Goal: Information Seeking & Learning: Find specific page/section

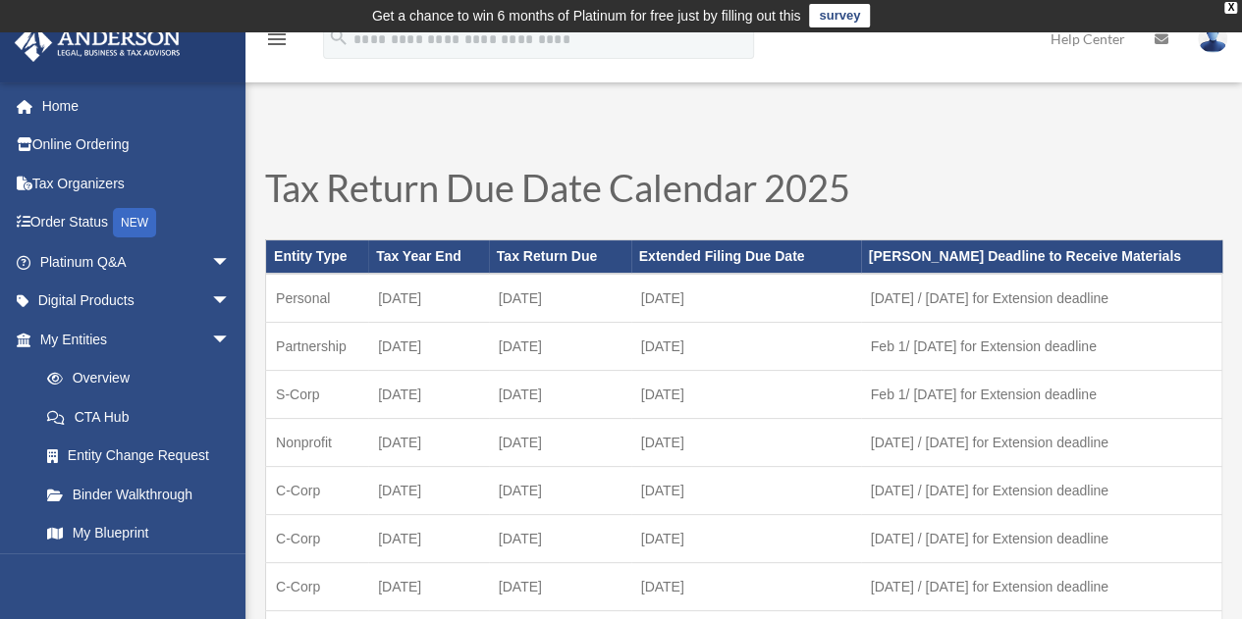
scroll to position [2, 0]
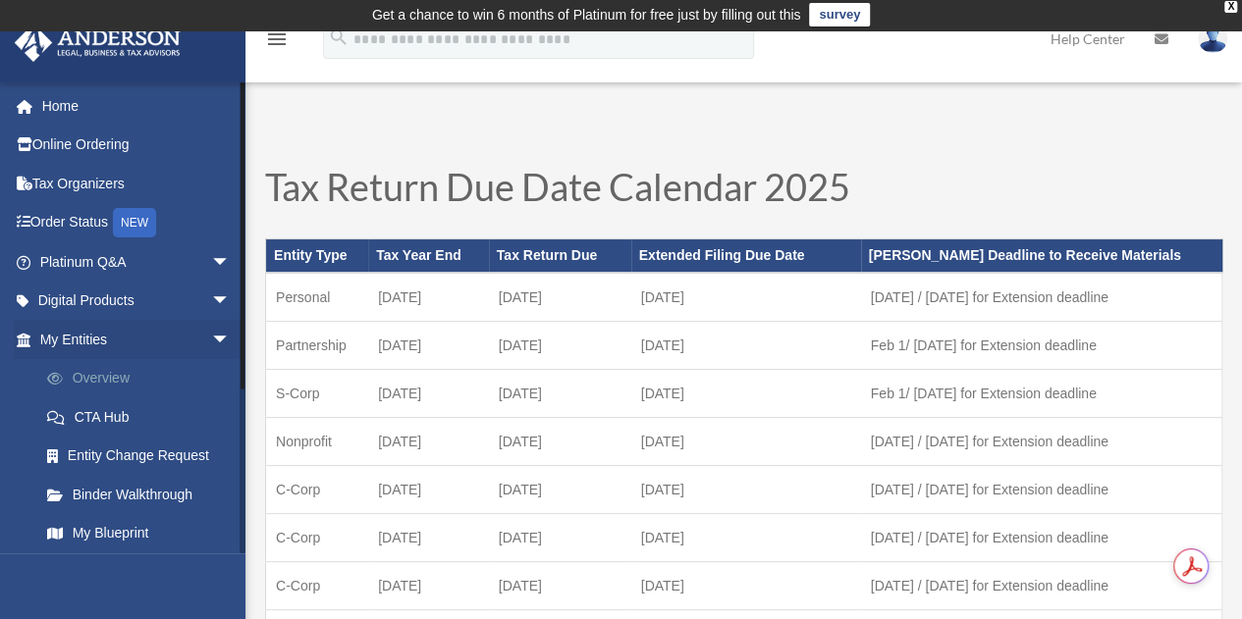
click at [95, 378] on link "Overview" at bounding box center [143, 378] width 233 height 39
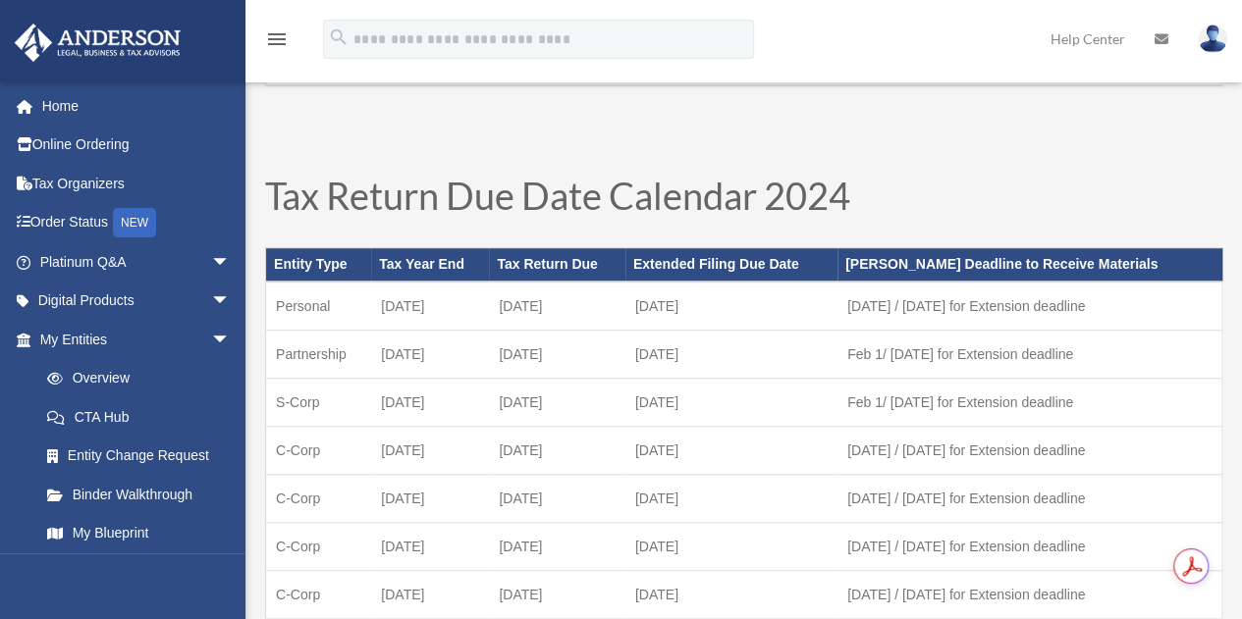
scroll to position [587, 0]
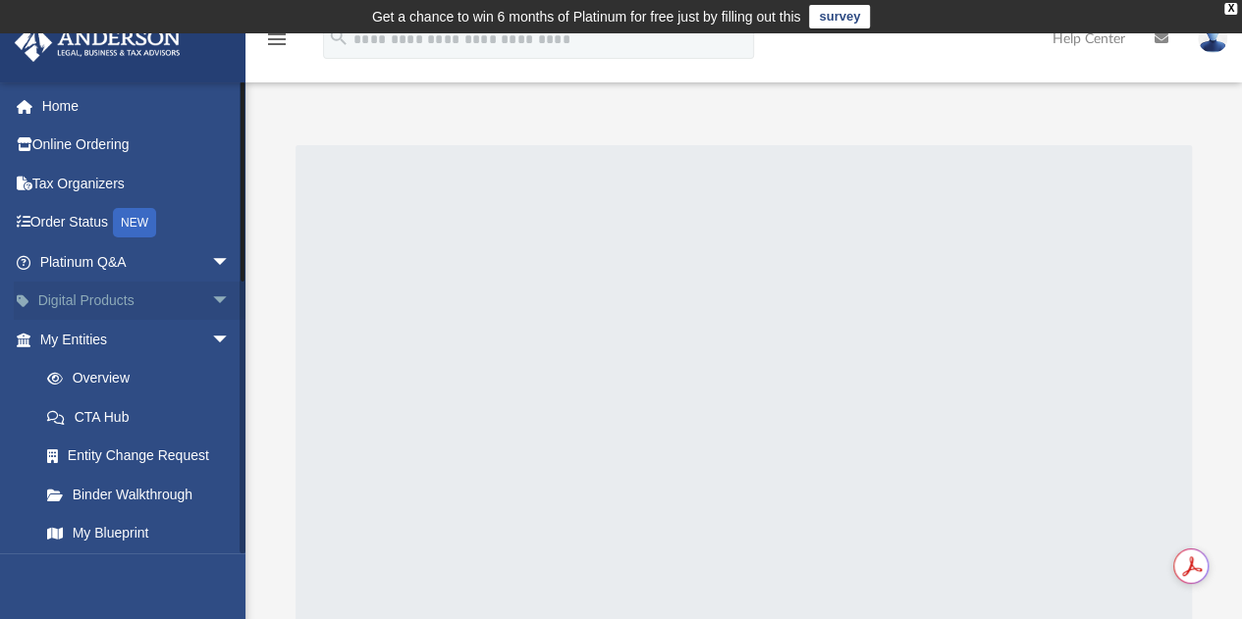
click at [211, 305] on span "arrow_drop_down" at bounding box center [230, 302] width 39 height 40
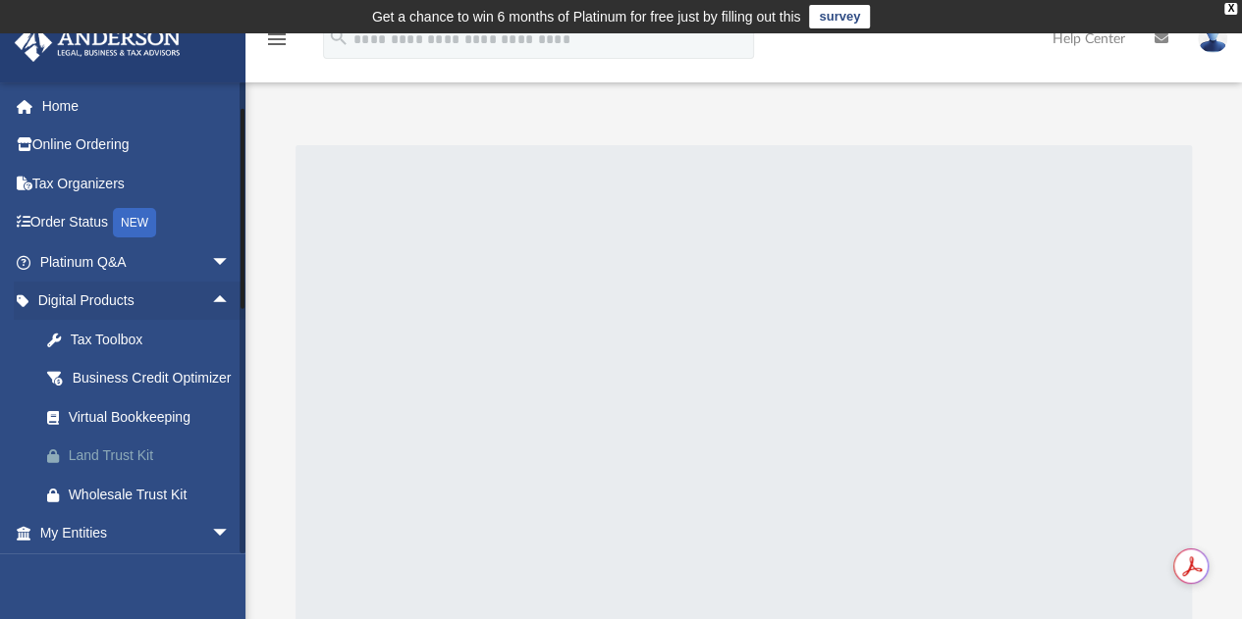
scroll to position [85, 0]
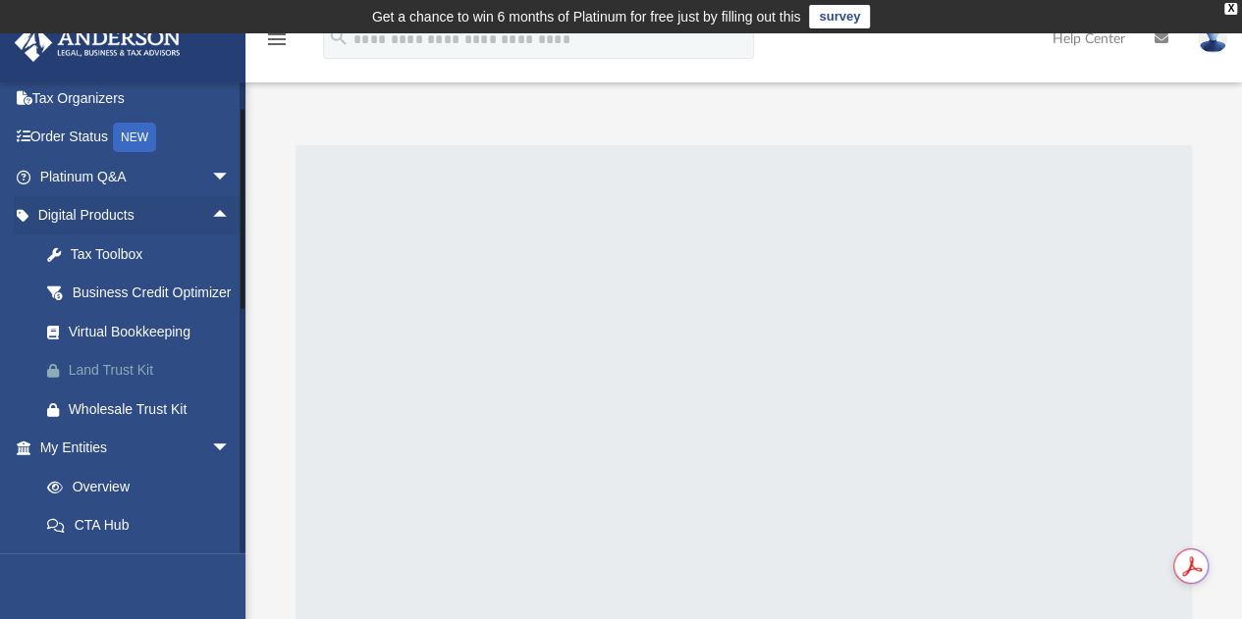
click at [129, 383] on div "Land Trust Kit" at bounding box center [152, 370] width 167 height 25
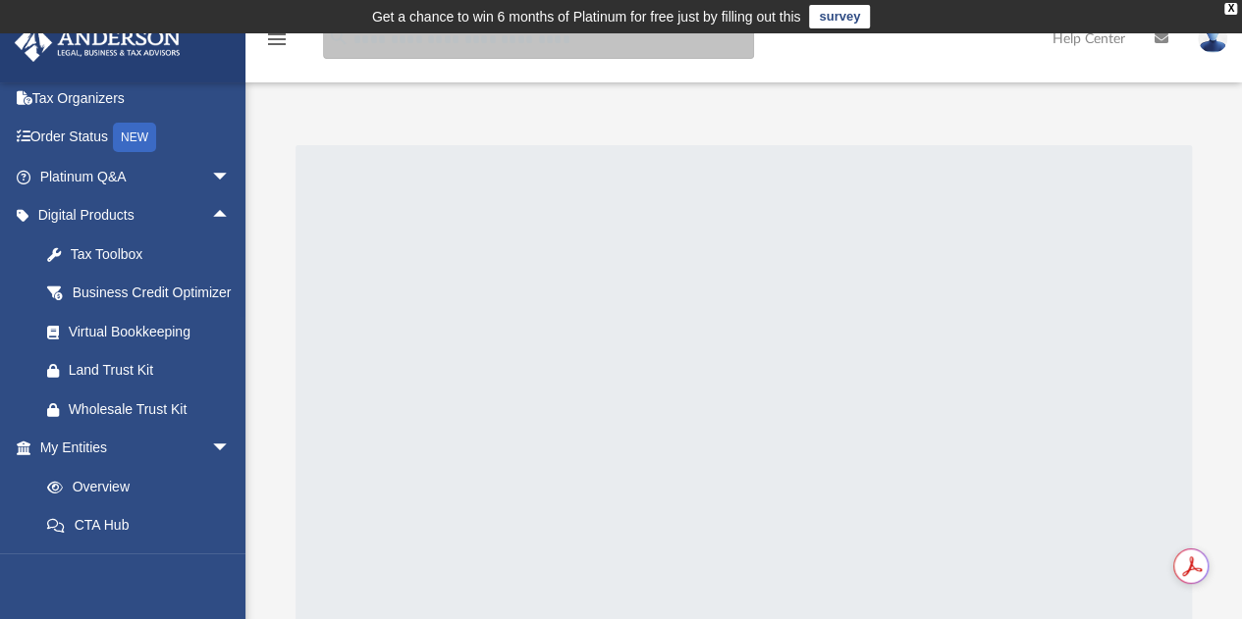
click at [421, 48] on input "search" at bounding box center [538, 39] width 431 height 39
type input "**********"
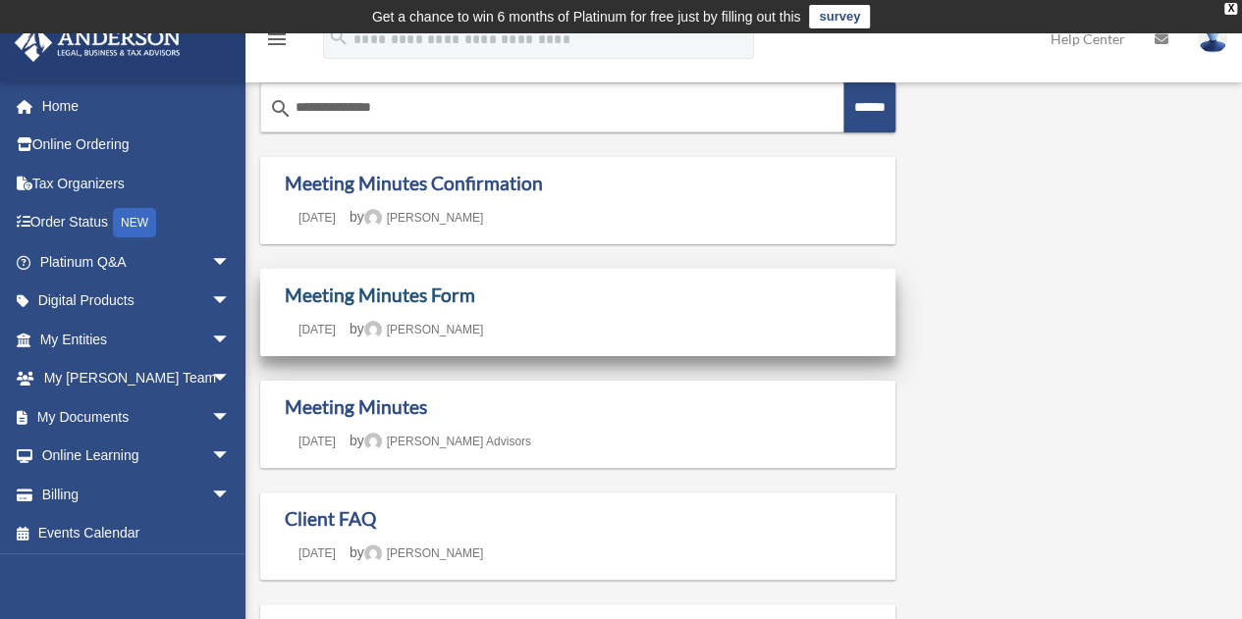
click at [401, 293] on link "Meeting Minutes Form" at bounding box center [380, 295] width 190 height 23
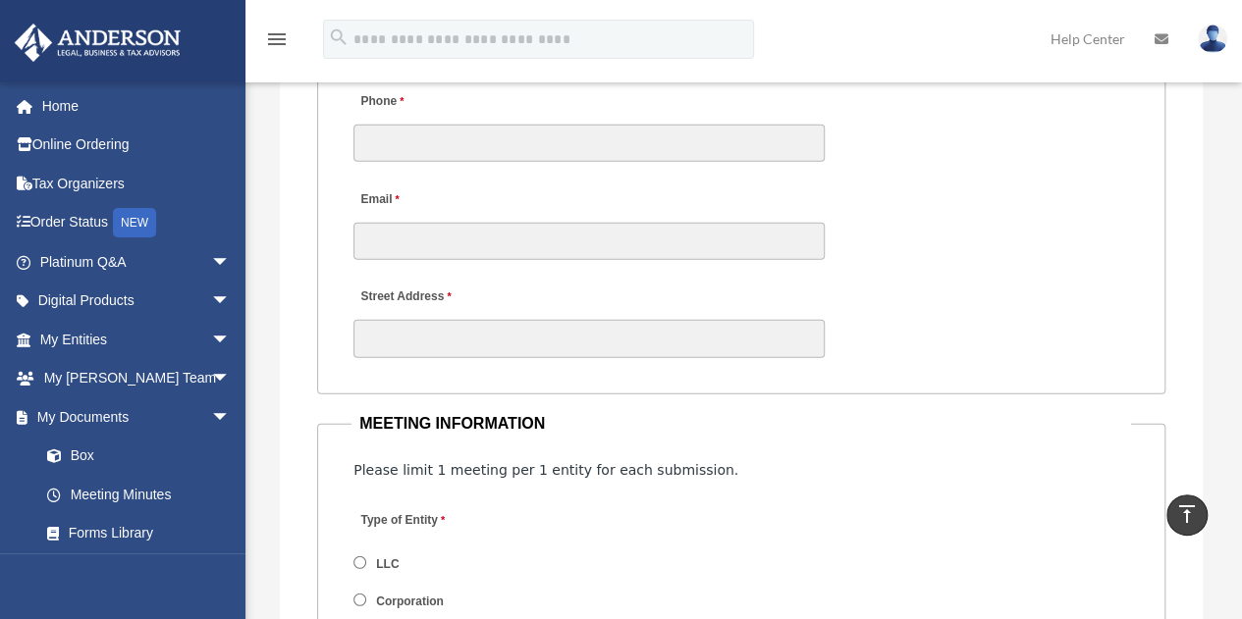
scroll to position [2444, 0]
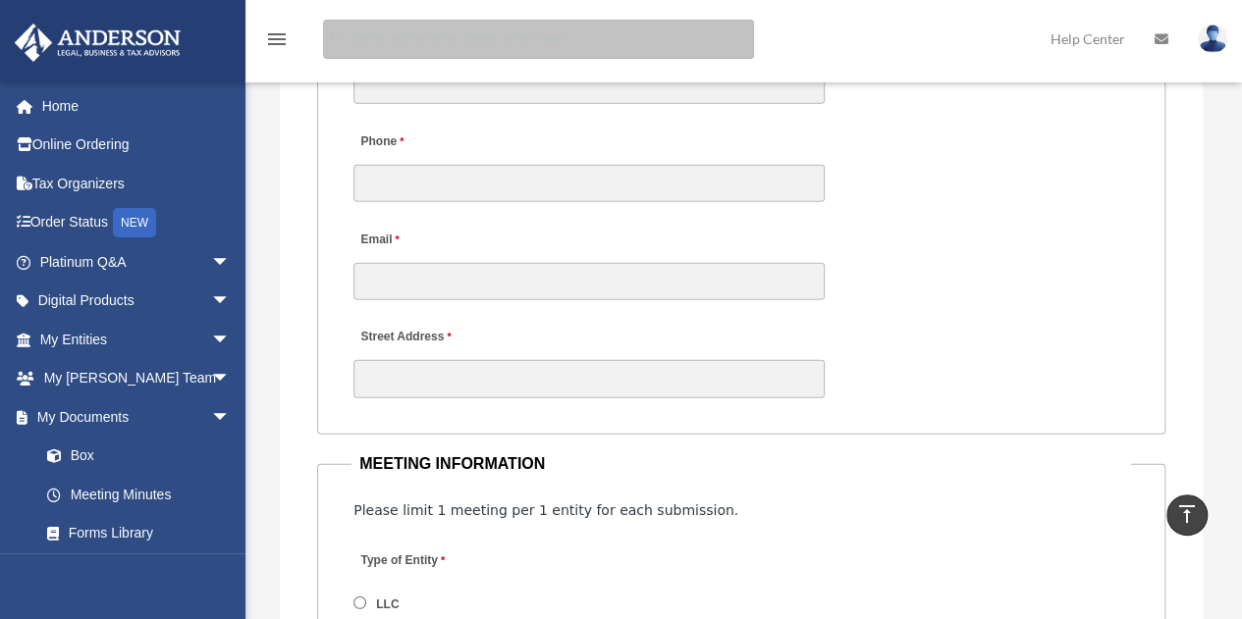
click at [393, 40] on input "search" at bounding box center [538, 39] width 431 height 39
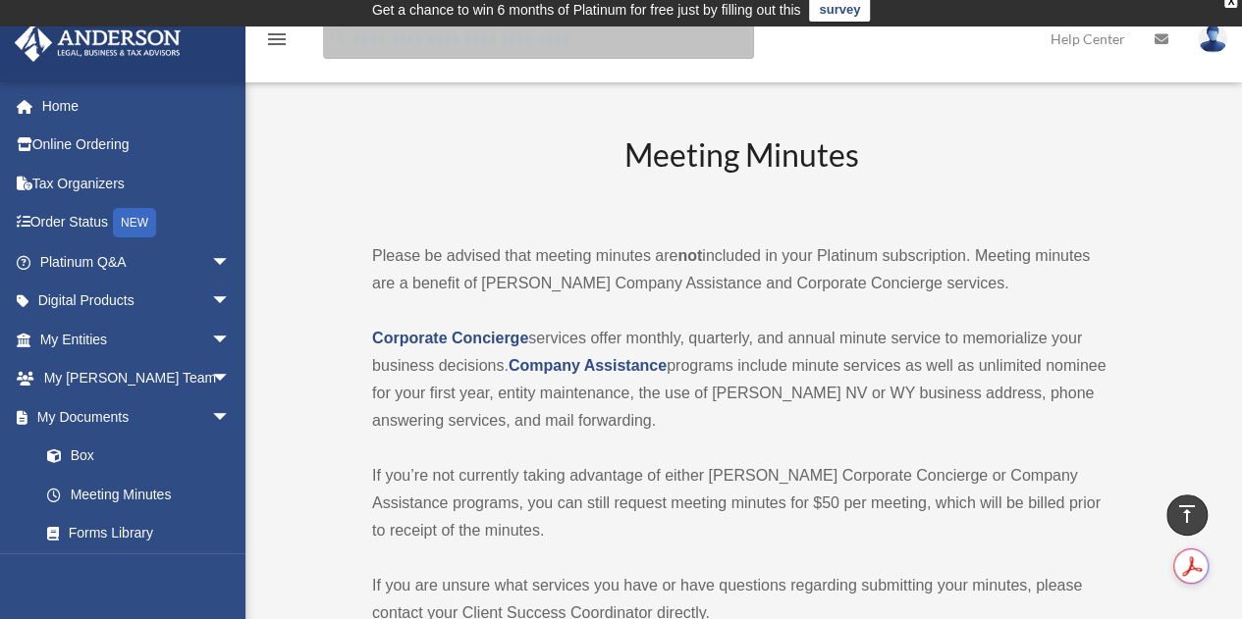
scroll to position [0, 0]
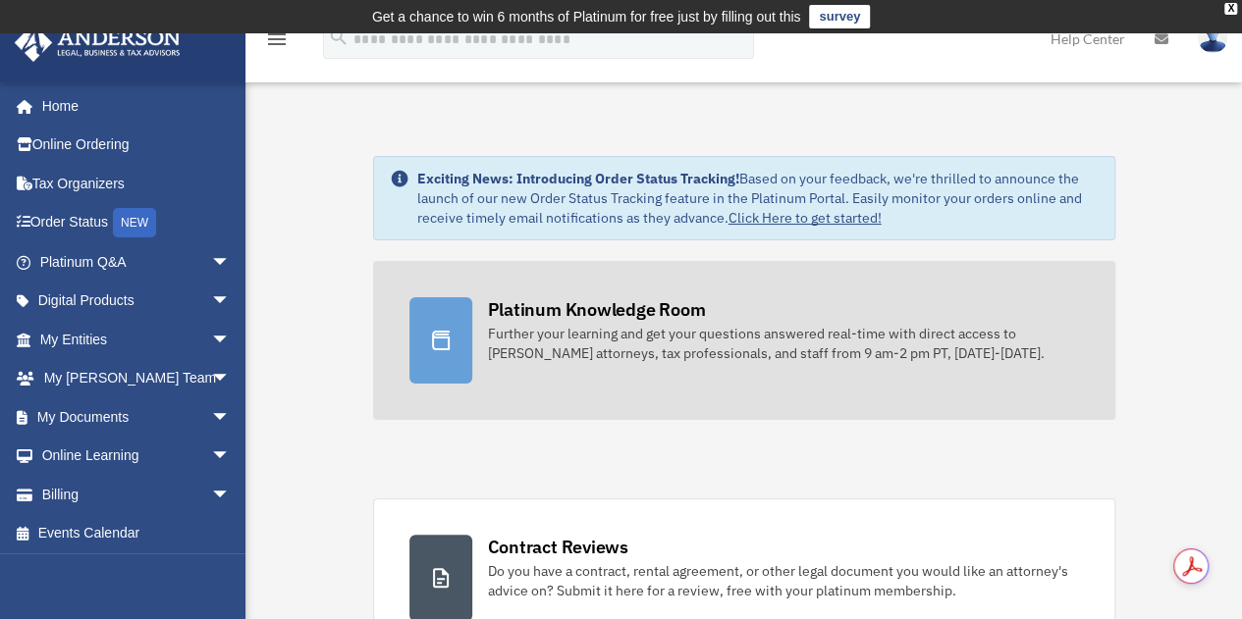
click at [617, 294] on link "Platinum Knowledge Room Further your learning and get your questions answered r…" at bounding box center [744, 340] width 742 height 159
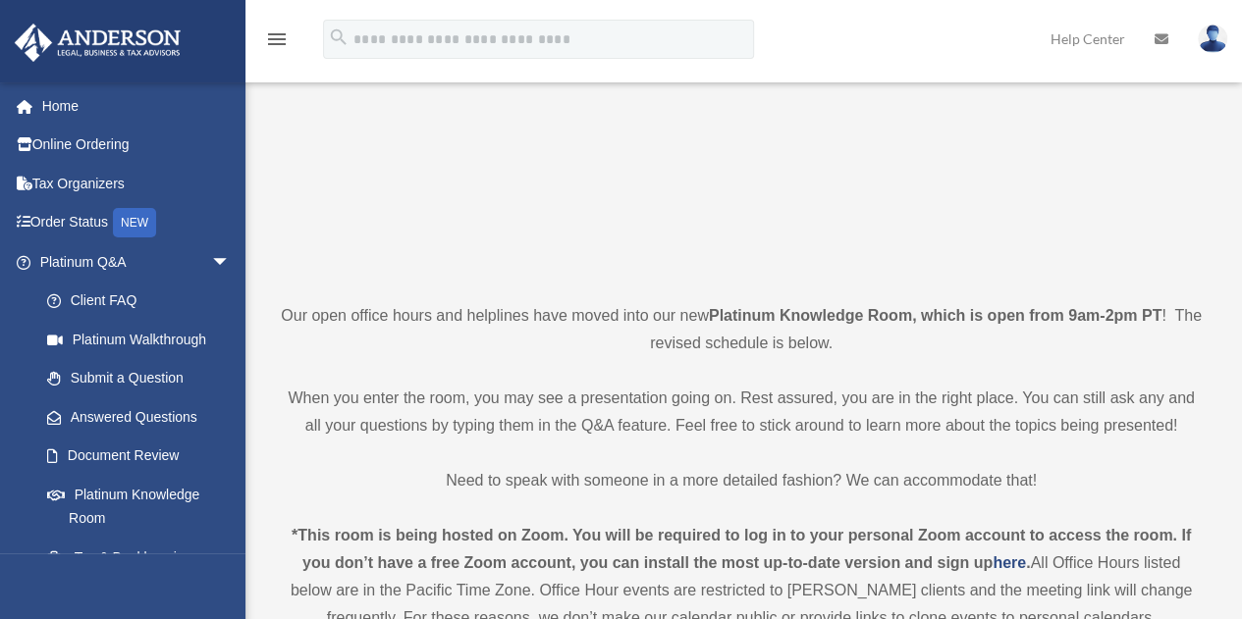
scroll to position [272, 0]
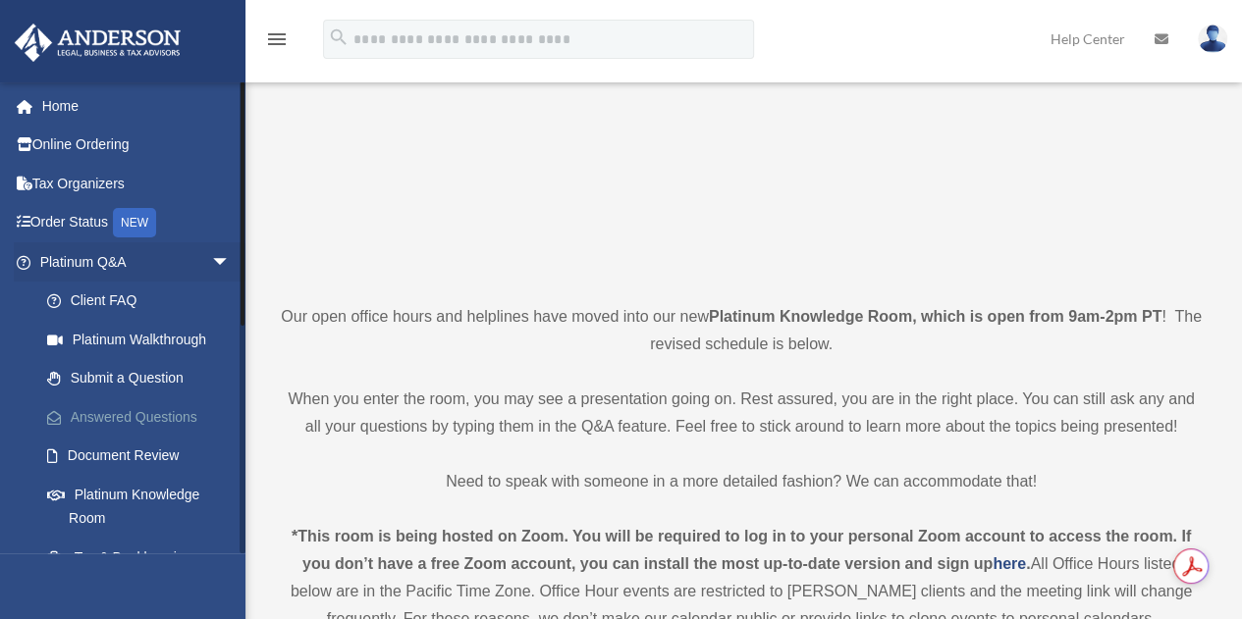
click at [161, 412] on link "Answered Questions" at bounding box center [143, 417] width 233 height 39
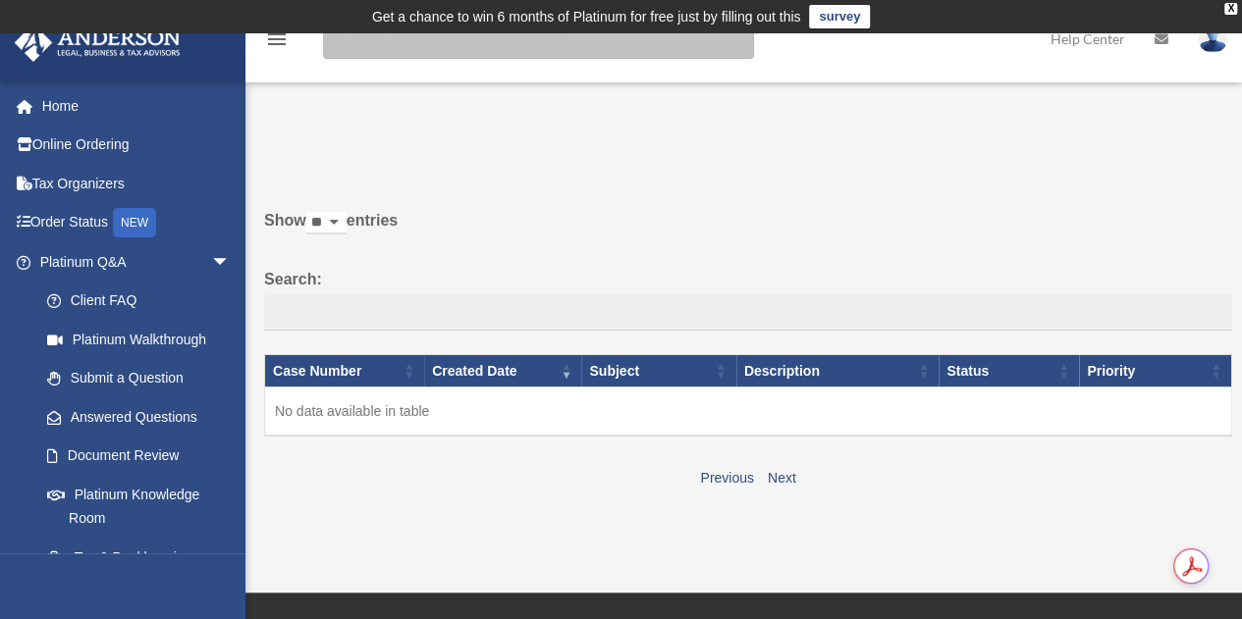
click at [420, 48] on input "search" at bounding box center [538, 39] width 431 height 39
type input "**********"
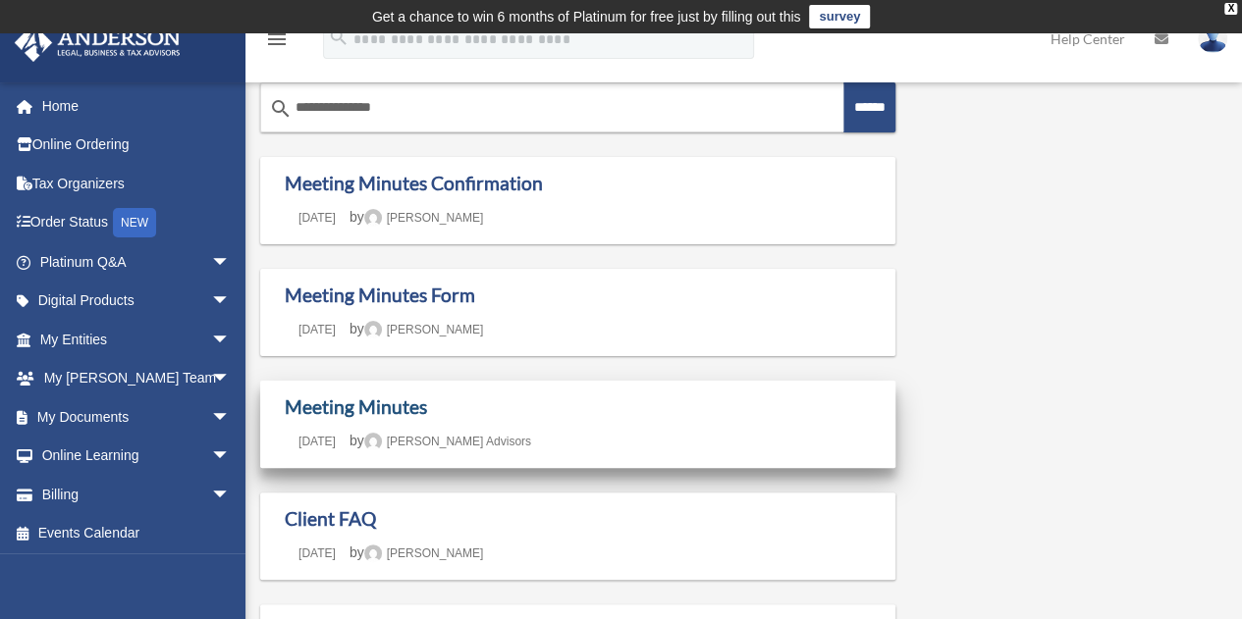
click at [353, 403] on link "Meeting Minutes" at bounding box center [356, 407] width 142 height 23
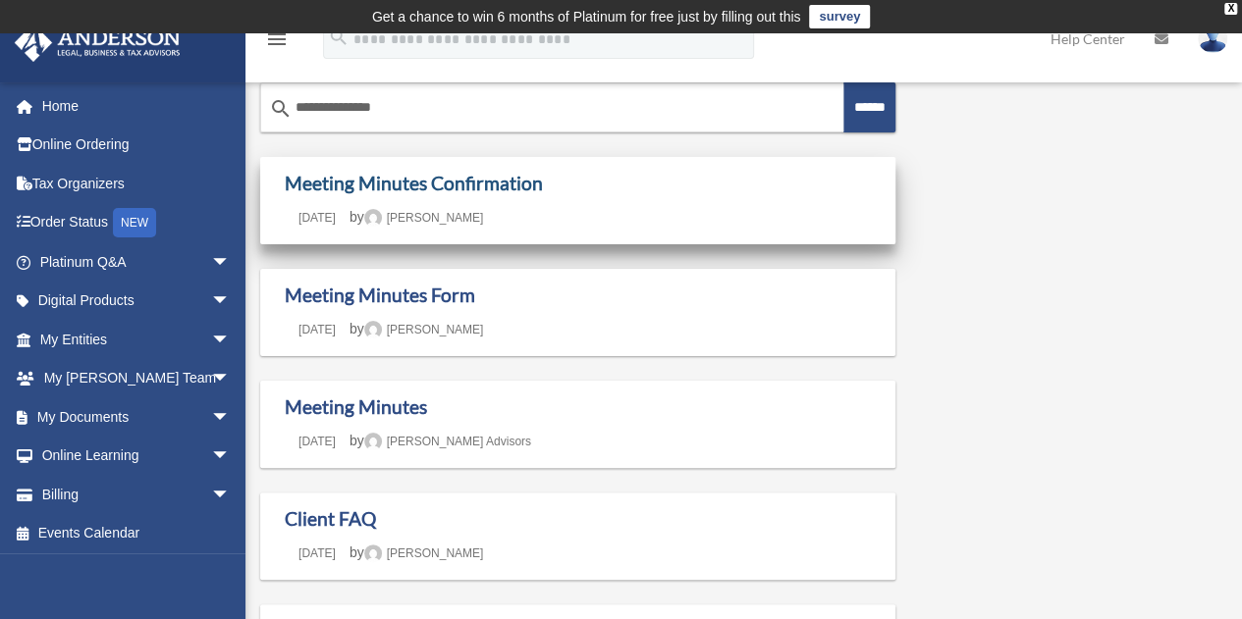
click at [395, 182] on link "Meeting Minutes Confirmation" at bounding box center [414, 183] width 258 height 23
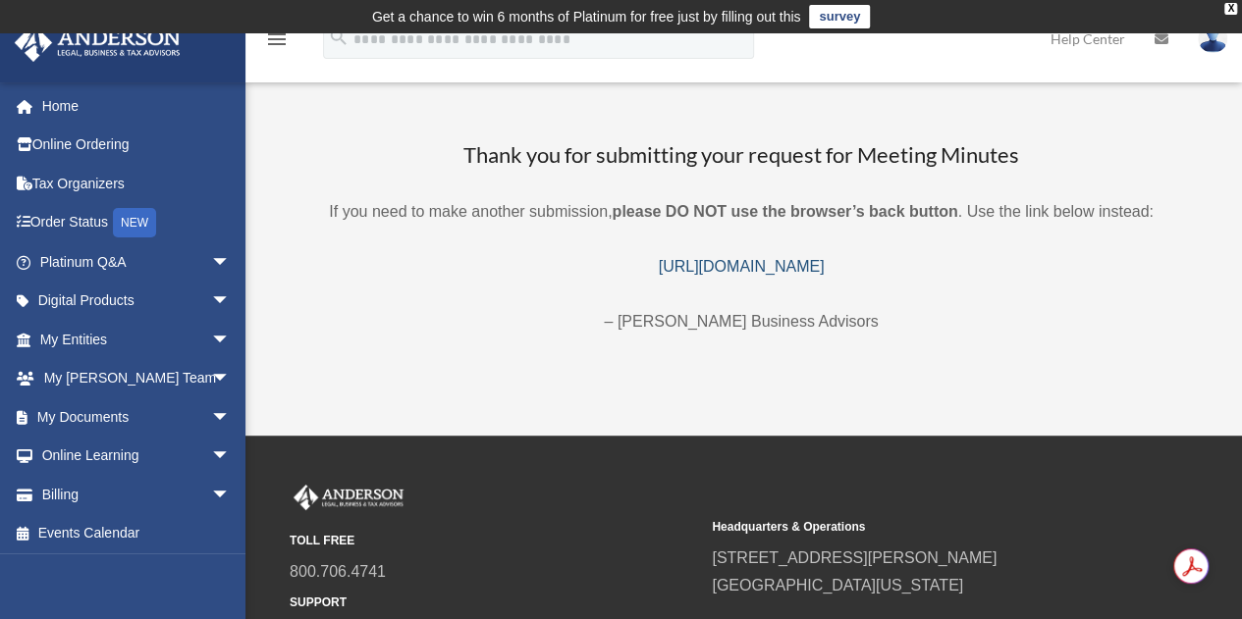
click at [701, 270] on link "https://platinumportal.andersonadvisors.com/my-documents/meeting-minutes-form/" at bounding box center [742, 266] width 166 height 17
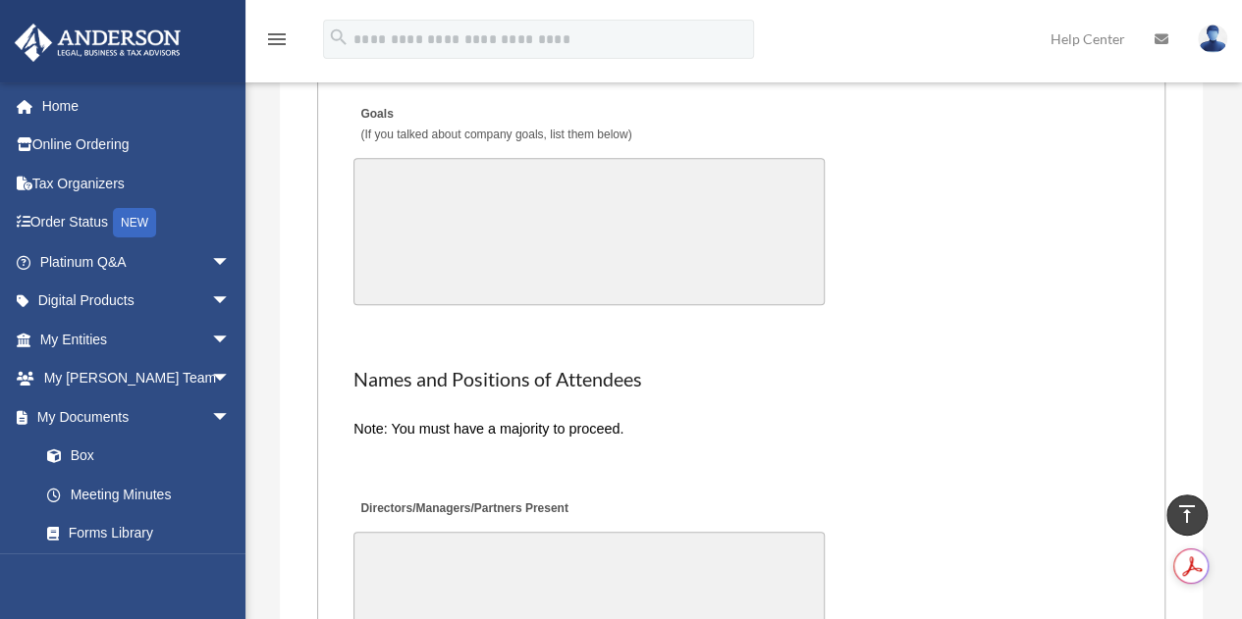
scroll to position [4075, 0]
